Goal: Find specific page/section: Find specific page/section

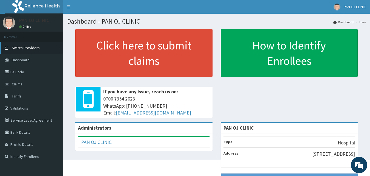
click at [24, 85] on link "Claims" at bounding box center [31, 84] width 63 height 12
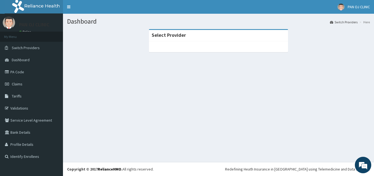
click at [247, 81] on section "Select Provider" at bounding box center [218, 59] width 311 height 69
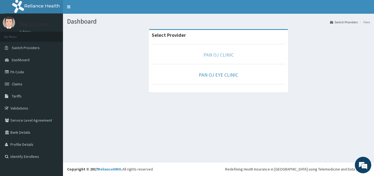
click at [221, 56] on link "PAN OJ CLINIC" at bounding box center [219, 55] width 30 height 6
